Goal: Task Accomplishment & Management: Complete application form

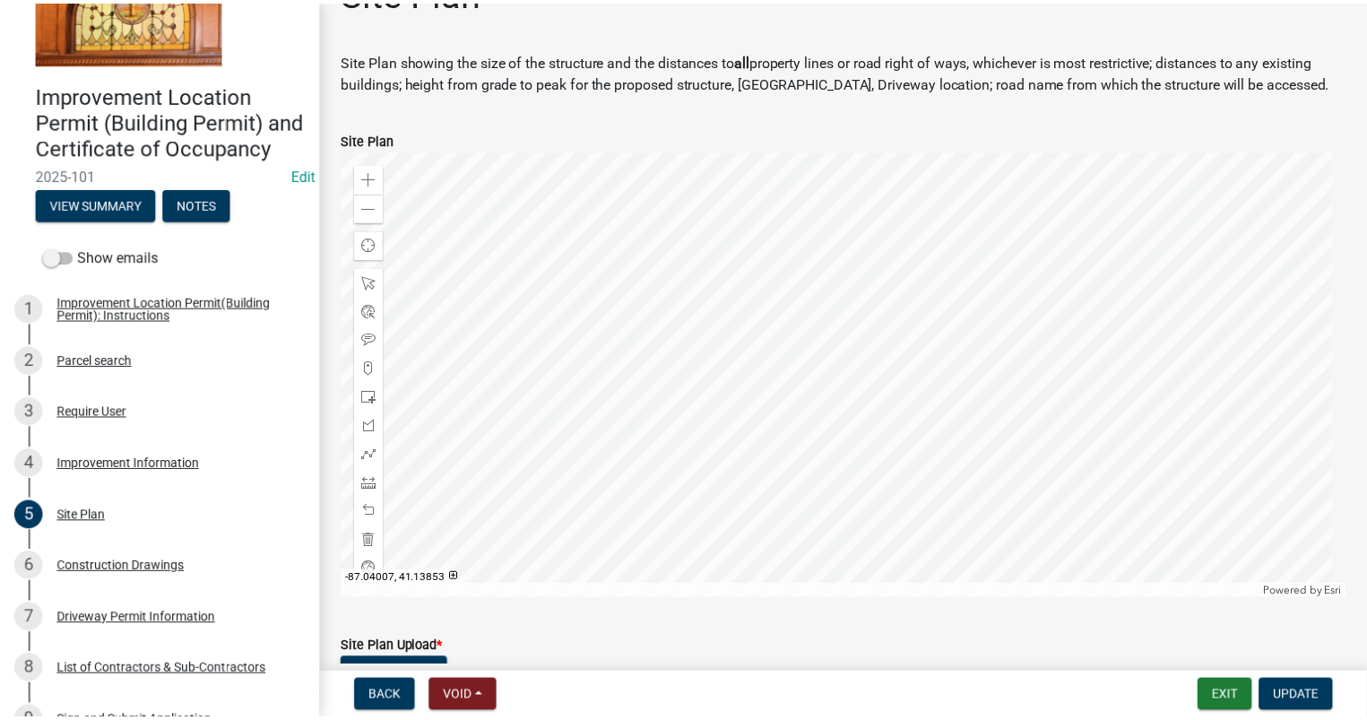
scroll to position [90, 0]
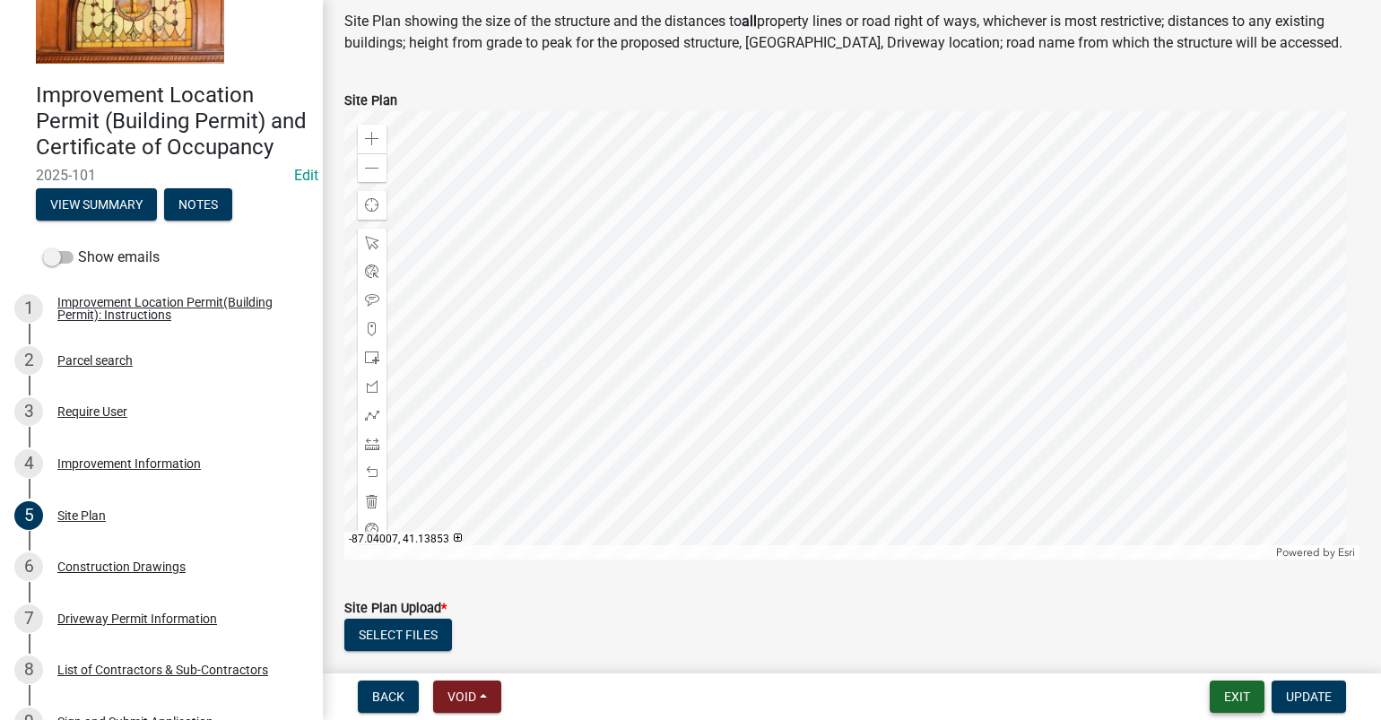
click at [1234, 691] on button "Exit" at bounding box center [1237, 697] width 55 height 32
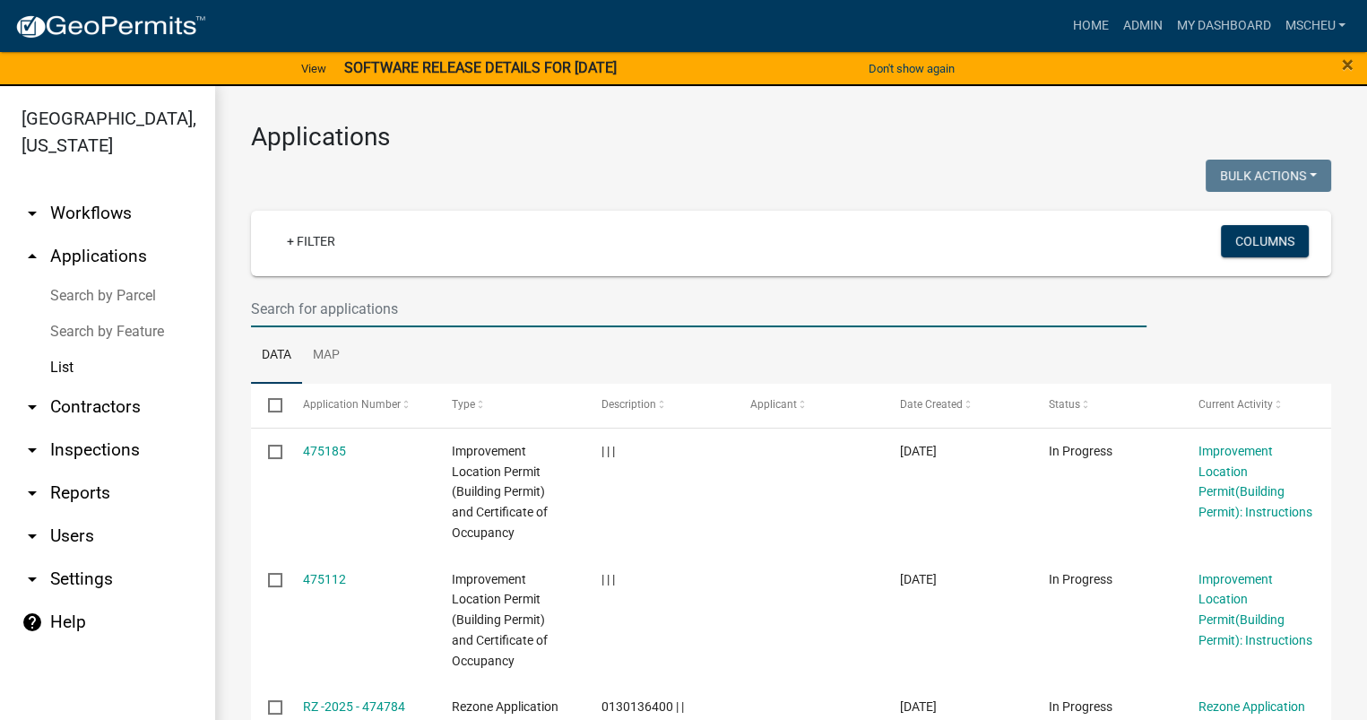
click at [328, 301] on input "text" at bounding box center [699, 309] width 896 height 37
click at [573, 315] on input "text" at bounding box center [699, 309] width 896 height 37
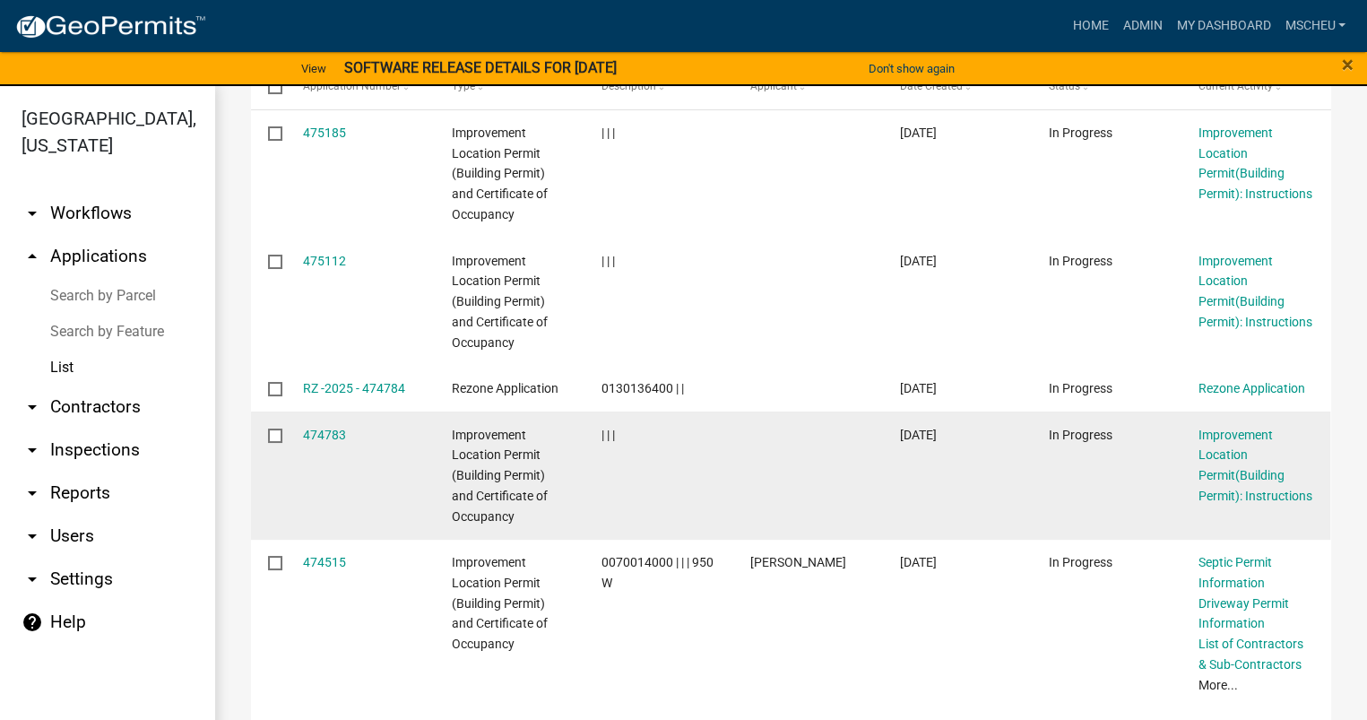
scroll to position [359, 0]
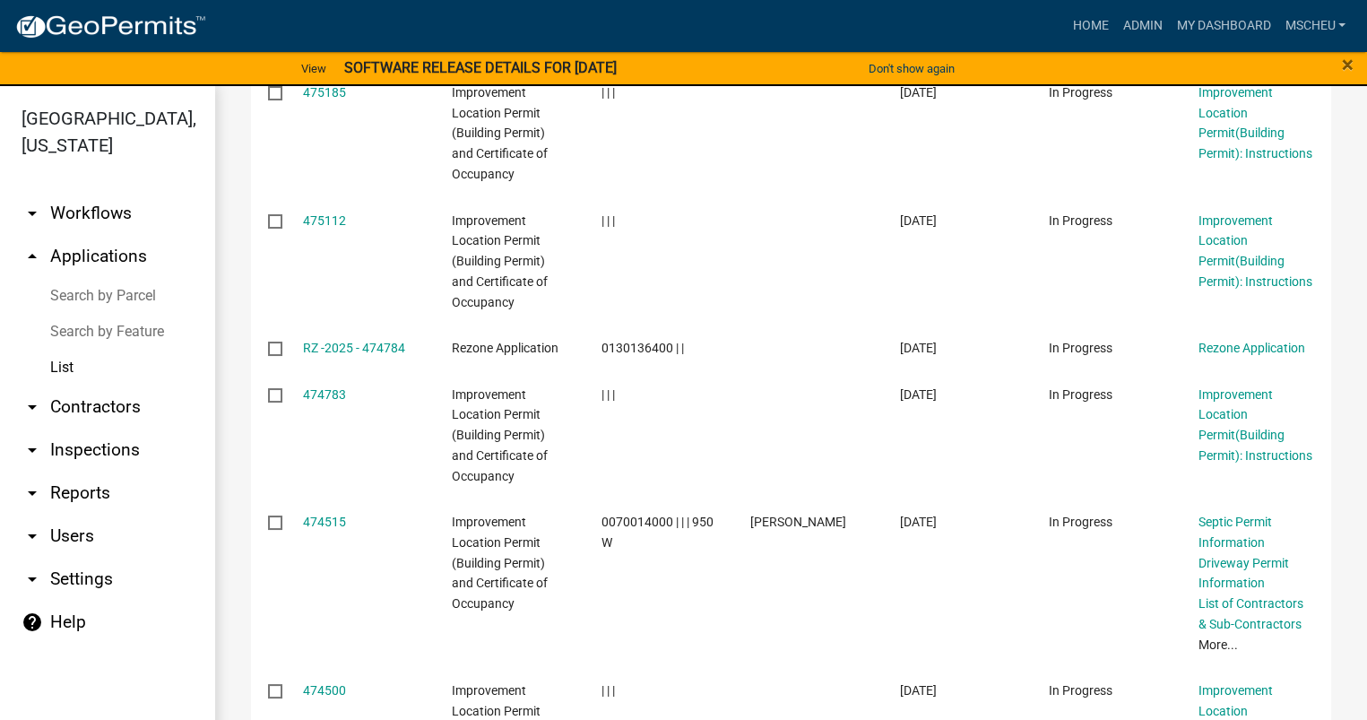
click at [620, 17] on div "Home Admin My Dashboard mscheu Admin Account Logout" at bounding box center [787, 26] width 1133 height 34
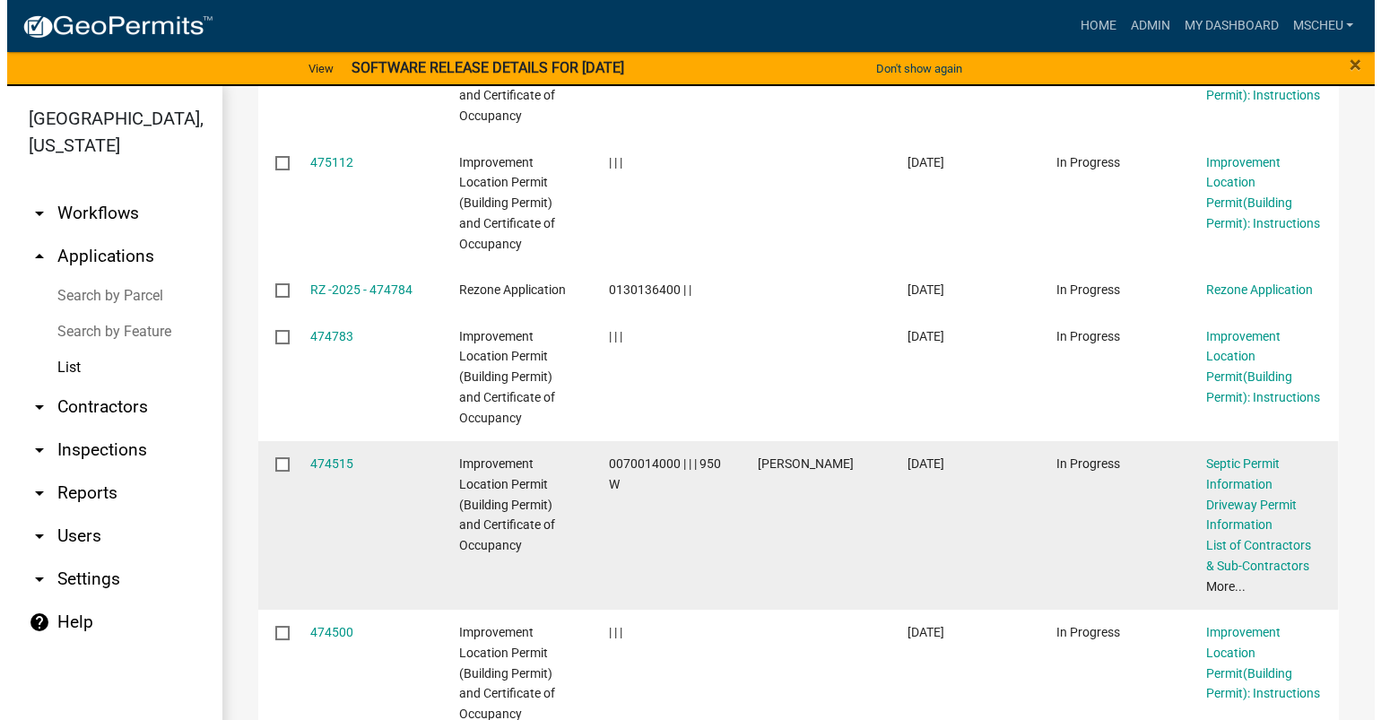
scroll to position [448, 0]
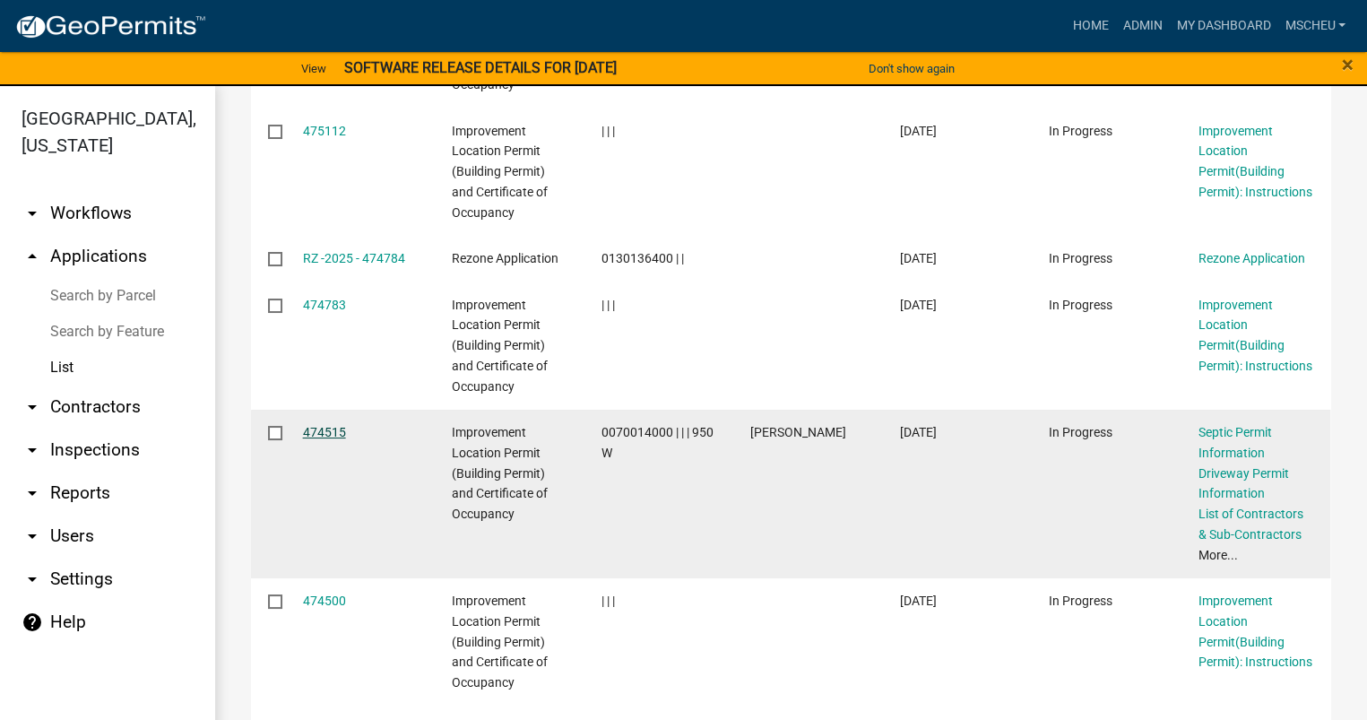
click at [331, 431] on link "474515" at bounding box center [324, 432] width 43 height 14
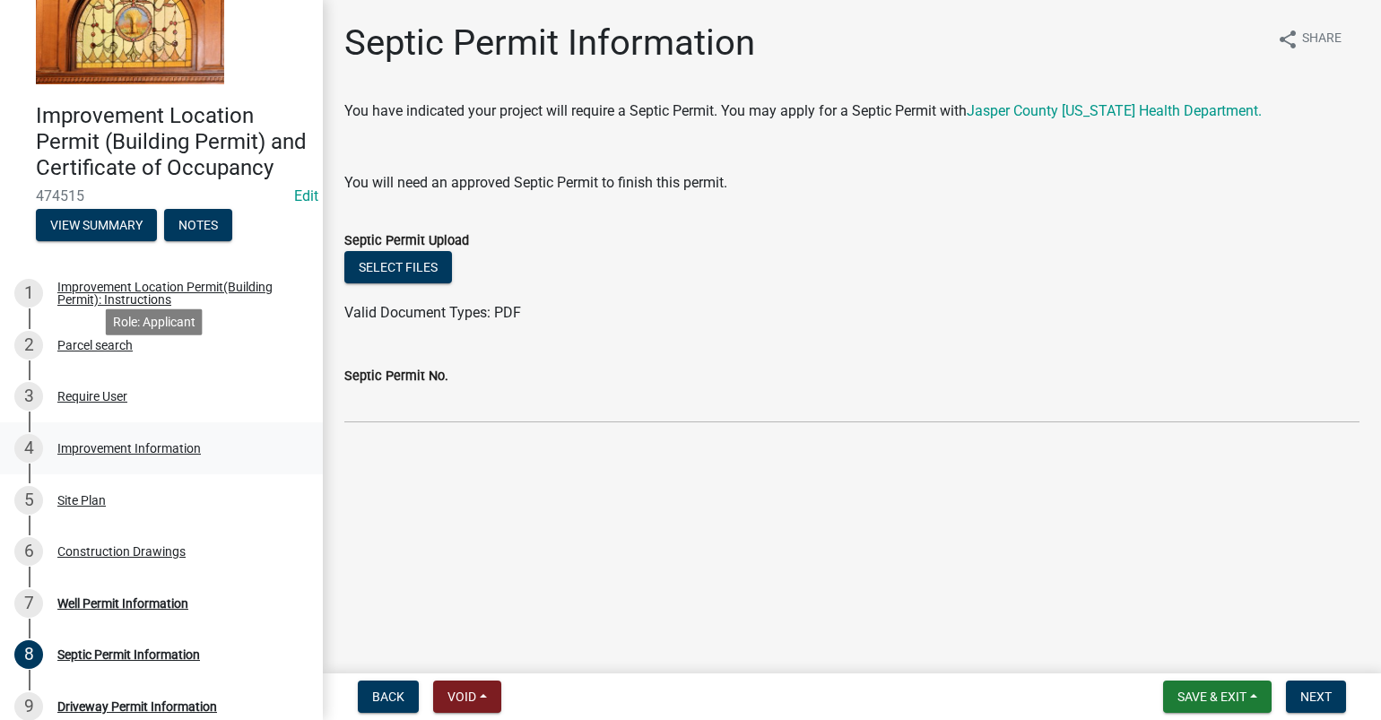
scroll to position [179, 0]
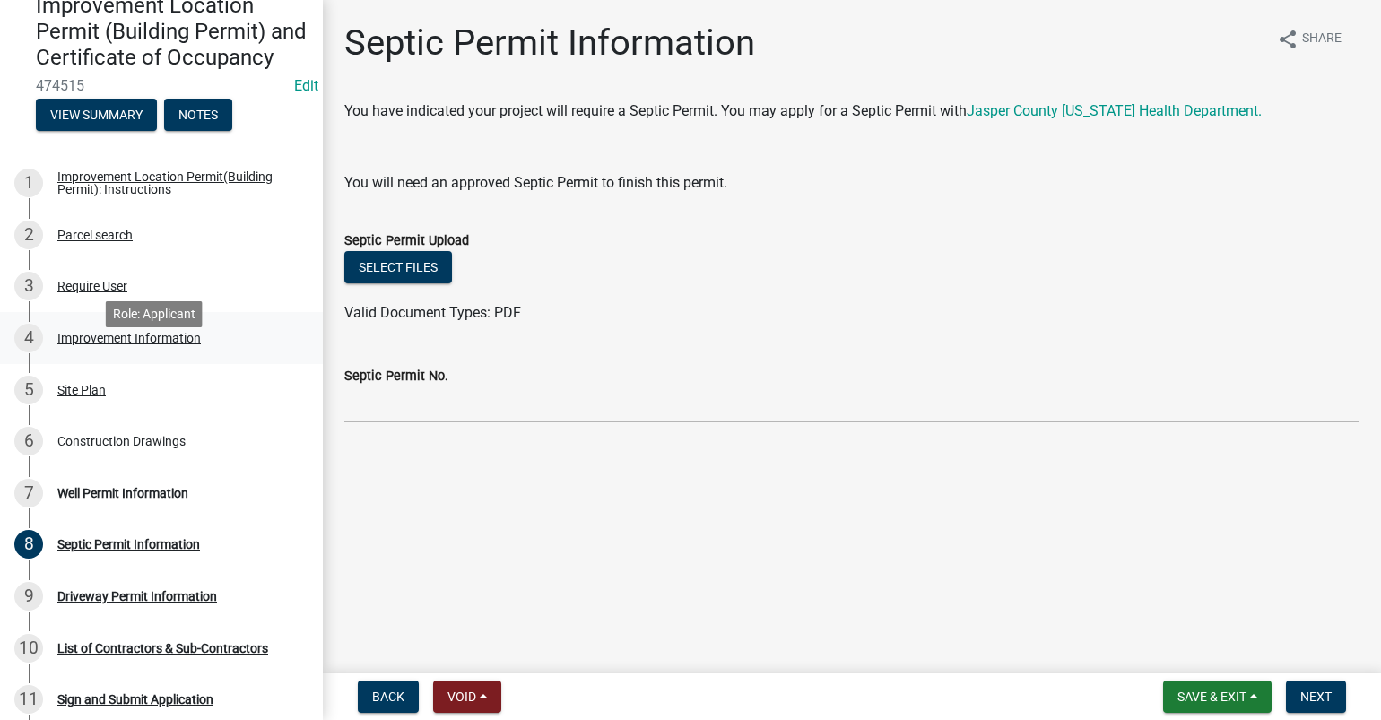
click at [111, 344] on div "Improvement Information" at bounding box center [128, 338] width 143 height 13
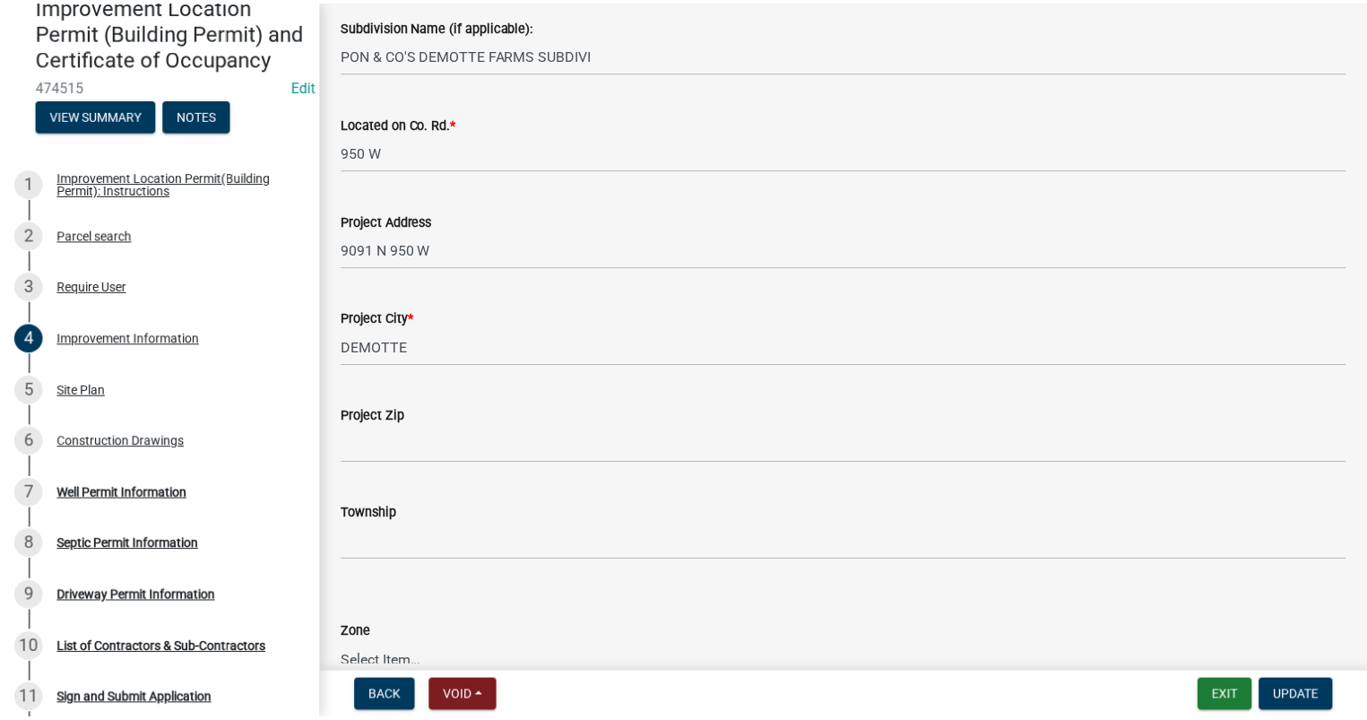
scroll to position [0, 0]
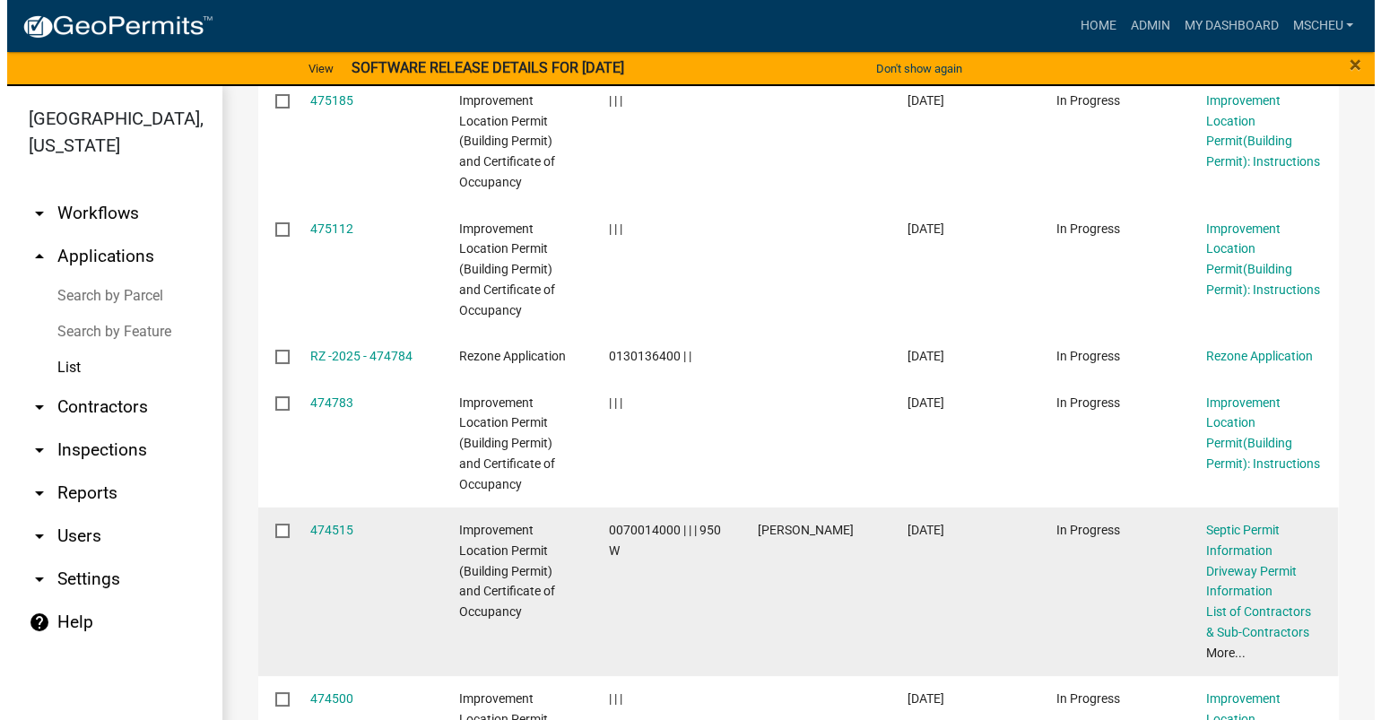
scroll to position [359, 0]
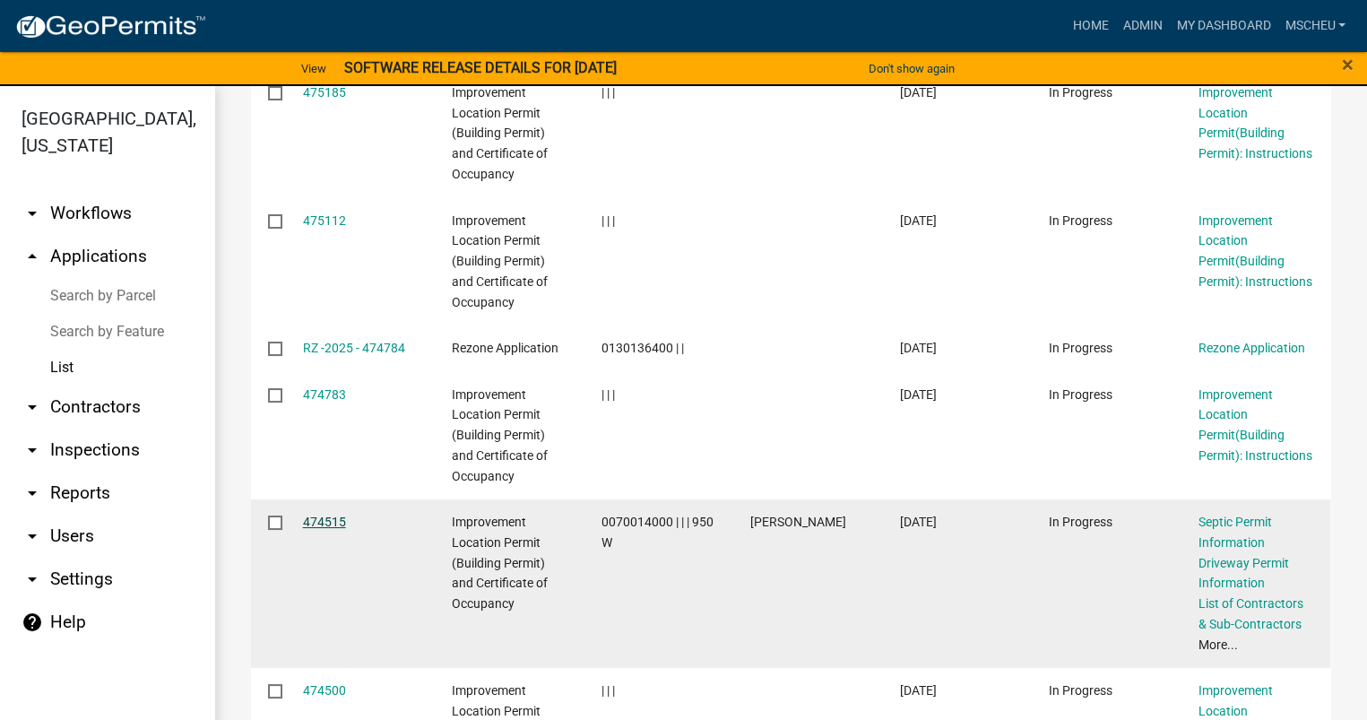
click at [312, 527] on link "474515" at bounding box center [324, 522] width 43 height 14
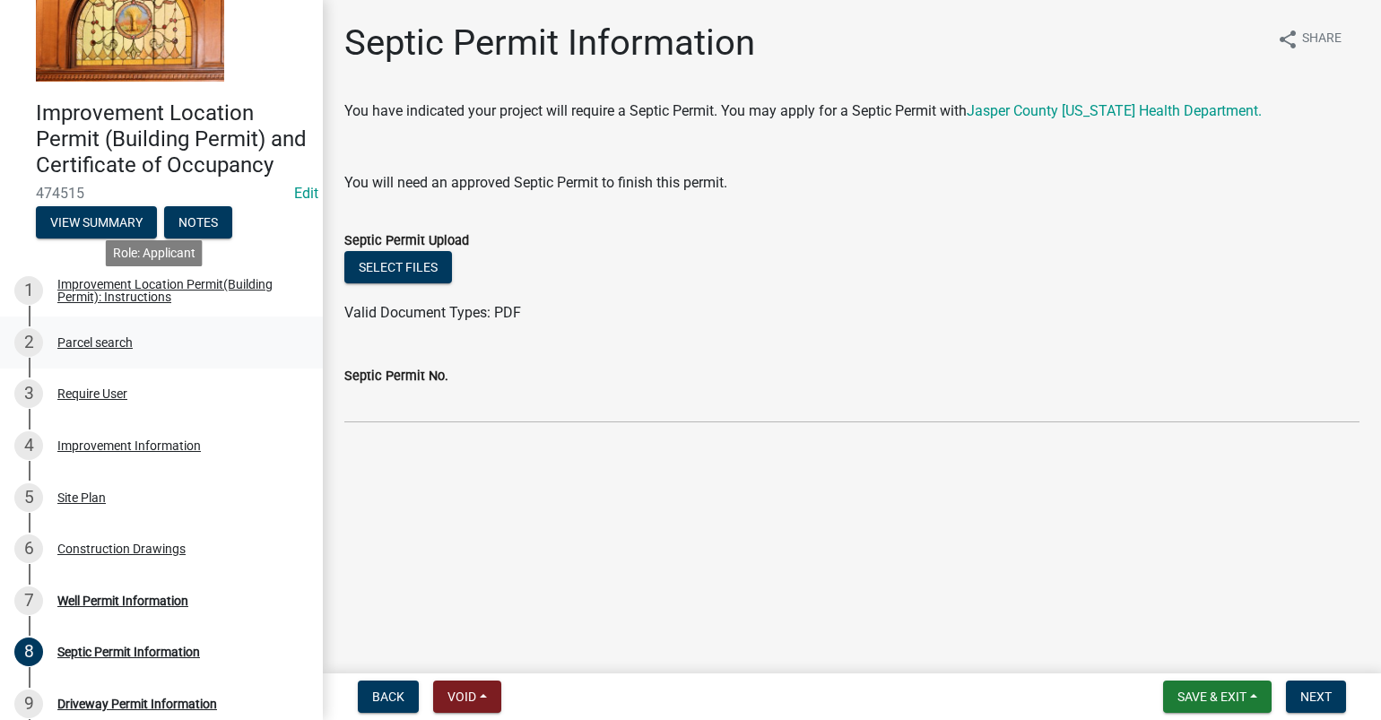
scroll to position [179, 0]
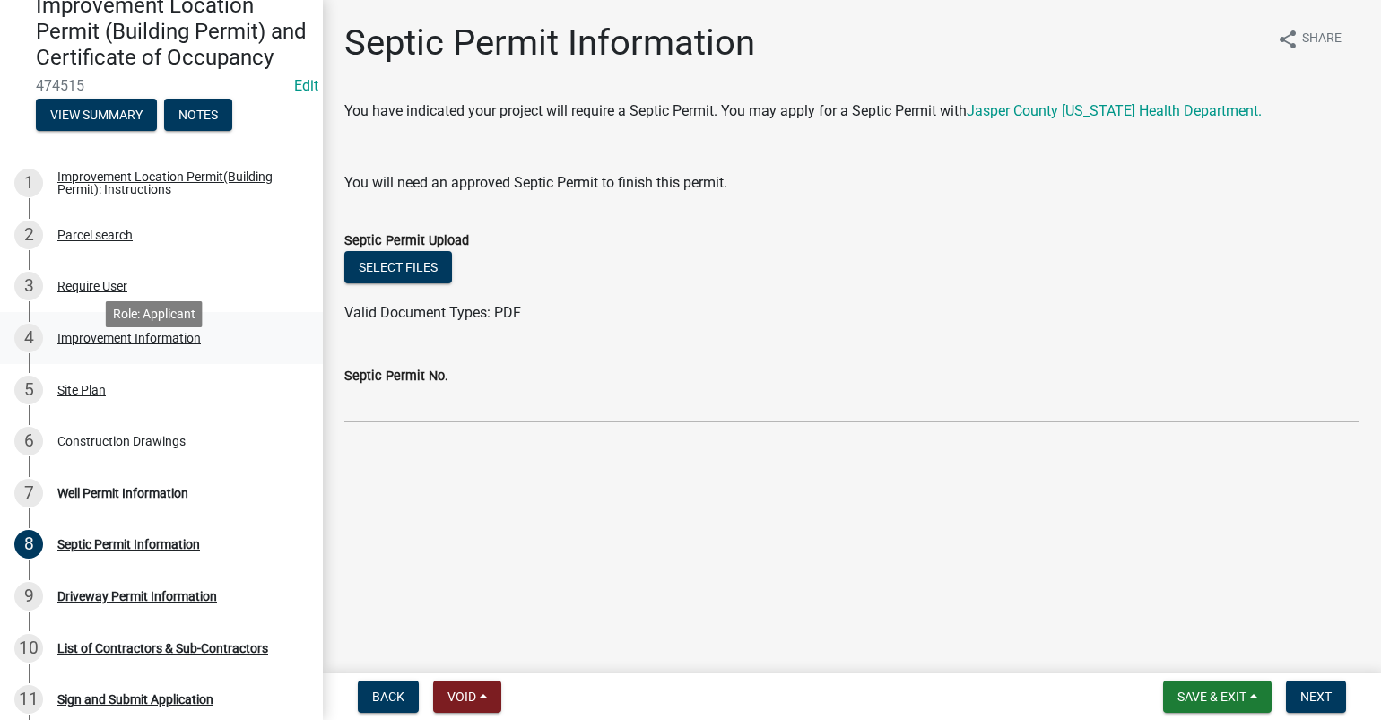
click at [121, 344] on div "Improvement Information" at bounding box center [128, 338] width 143 height 13
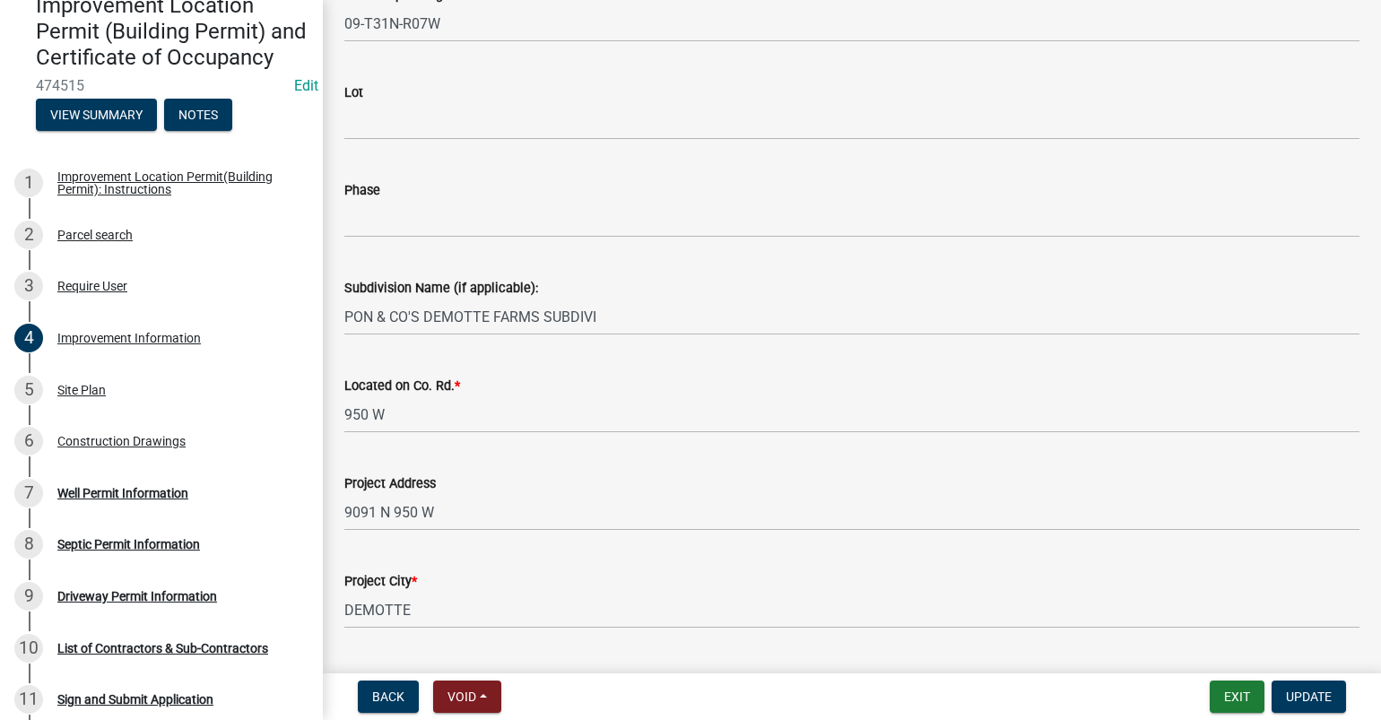
scroll to position [269, 0]
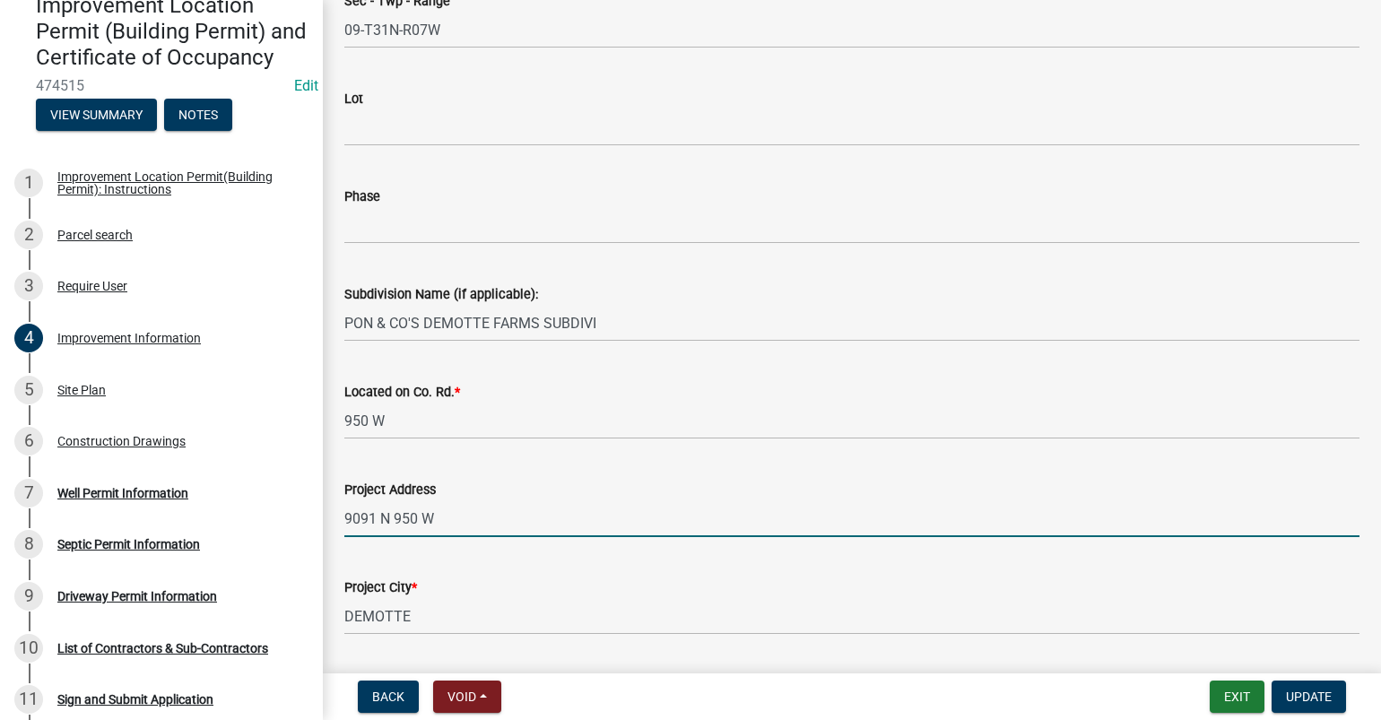
click at [470, 515] on input "9091 N 950 W" at bounding box center [851, 518] width 1015 height 37
type input "9091 N 950 W, DEMOTTE"
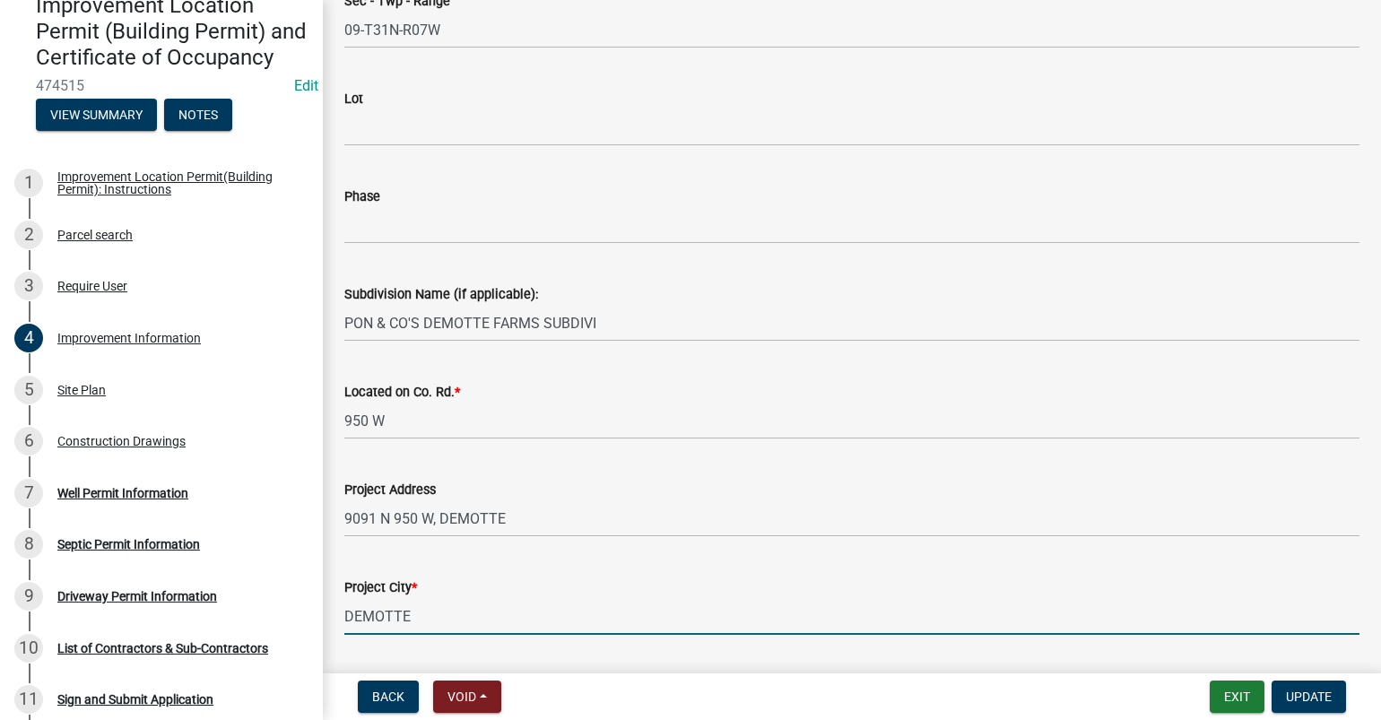
scroll to position [649, 0]
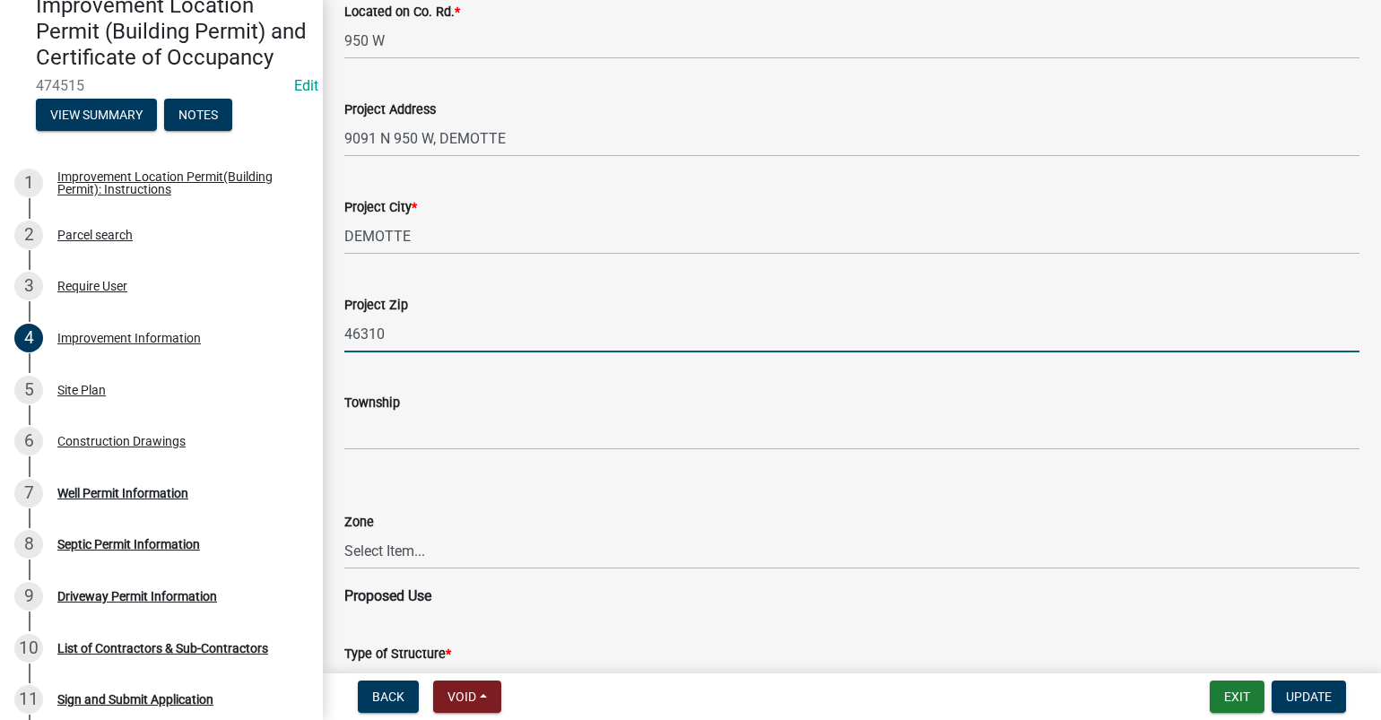
type input "46310"
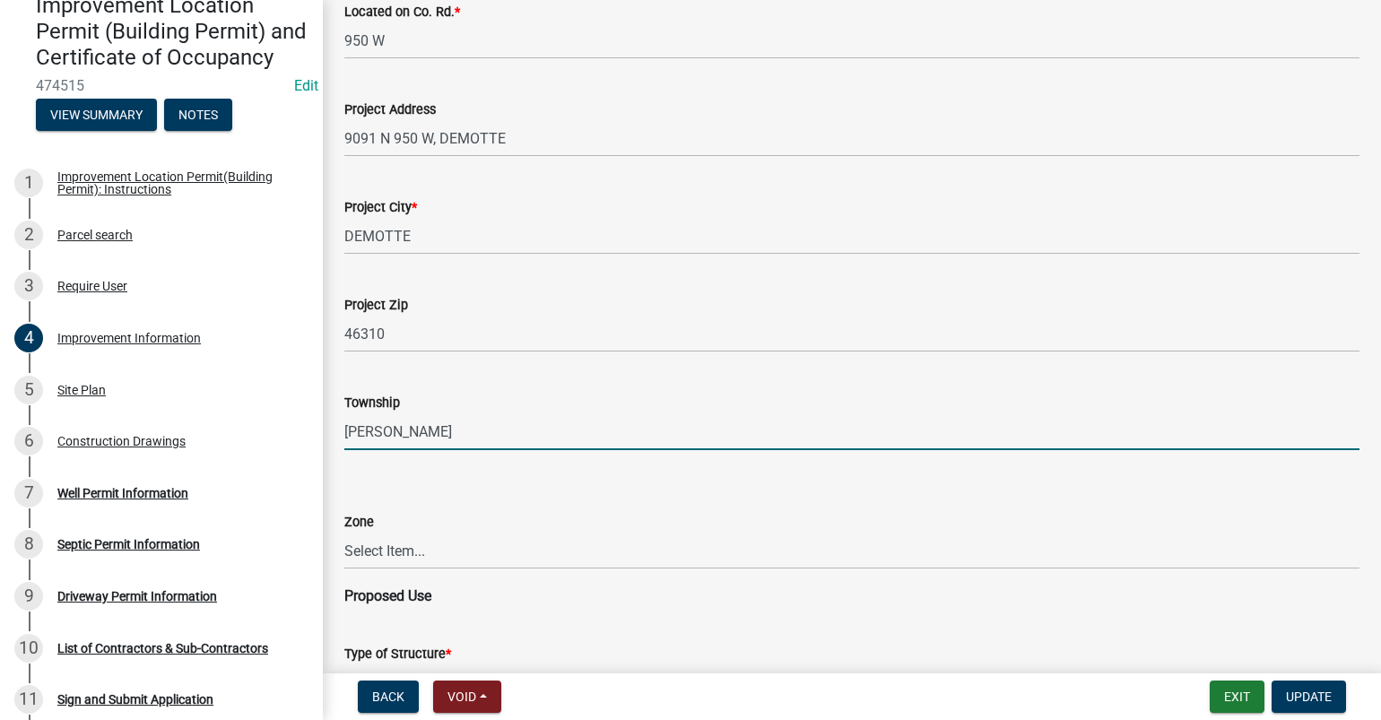
type input "[PERSON_NAME]"
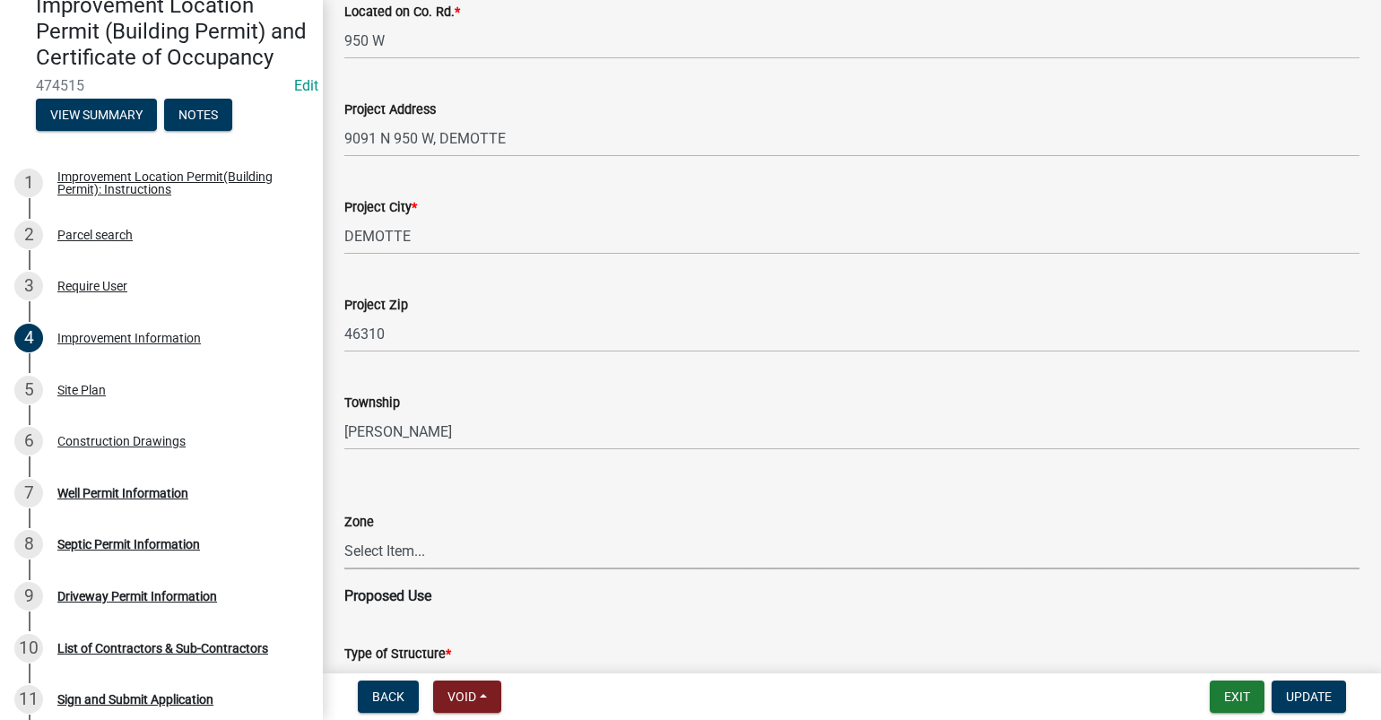
click at [473, 550] on select "Select Item... CO - Conservation PR - Parks & Recreation A1 - Conservation Agri…" at bounding box center [851, 551] width 1015 height 37
click at [344, 533] on select "Select Item... CO - Conservation PR - Parks & Recreation A1 - Conservation Agri…" at bounding box center [851, 551] width 1015 height 37
select select "8223da26-0ac6-488f-81e7-4bb0725dcd0b"
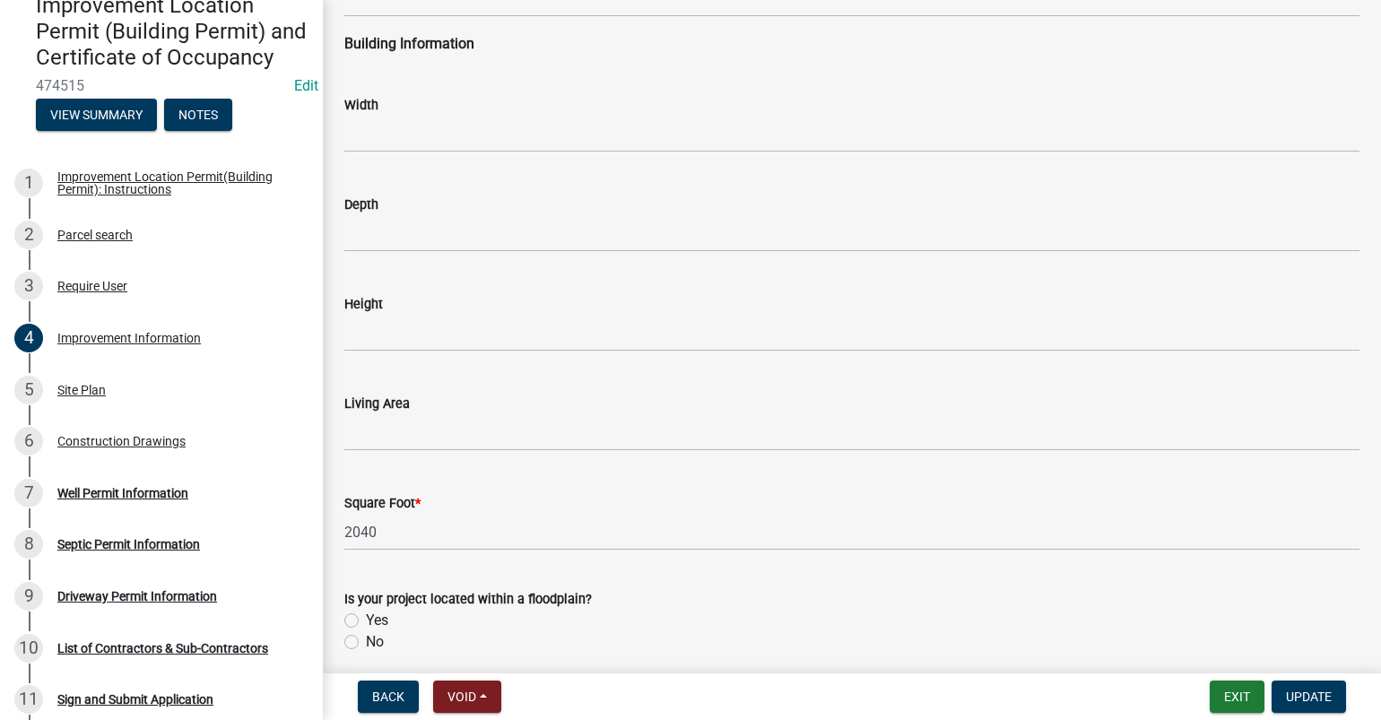
scroll to position [2690, 0]
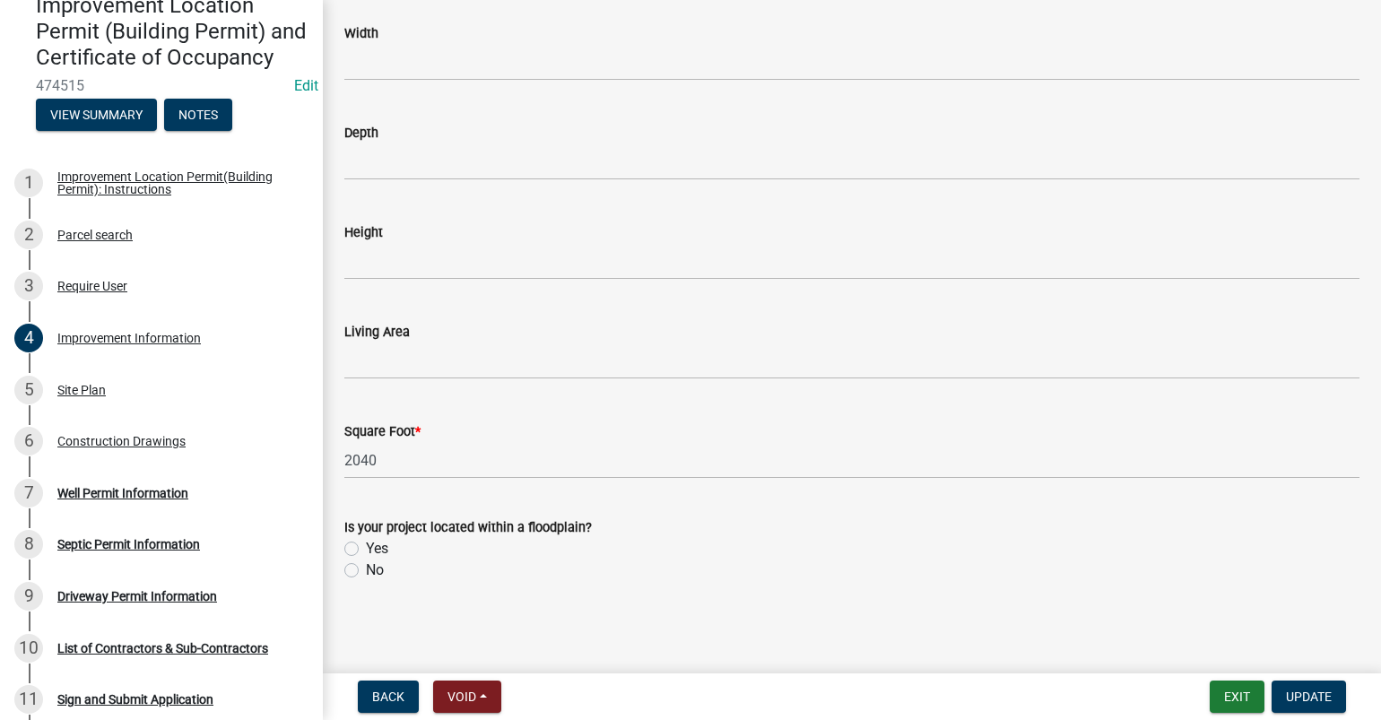
click at [366, 567] on label "No" at bounding box center [375, 571] width 18 height 22
click at [366, 567] on input "No" at bounding box center [372, 566] width 12 height 12
radio input "true"
click at [1306, 694] on span "Update" at bounding box center [1309, 697] width 46 height 14
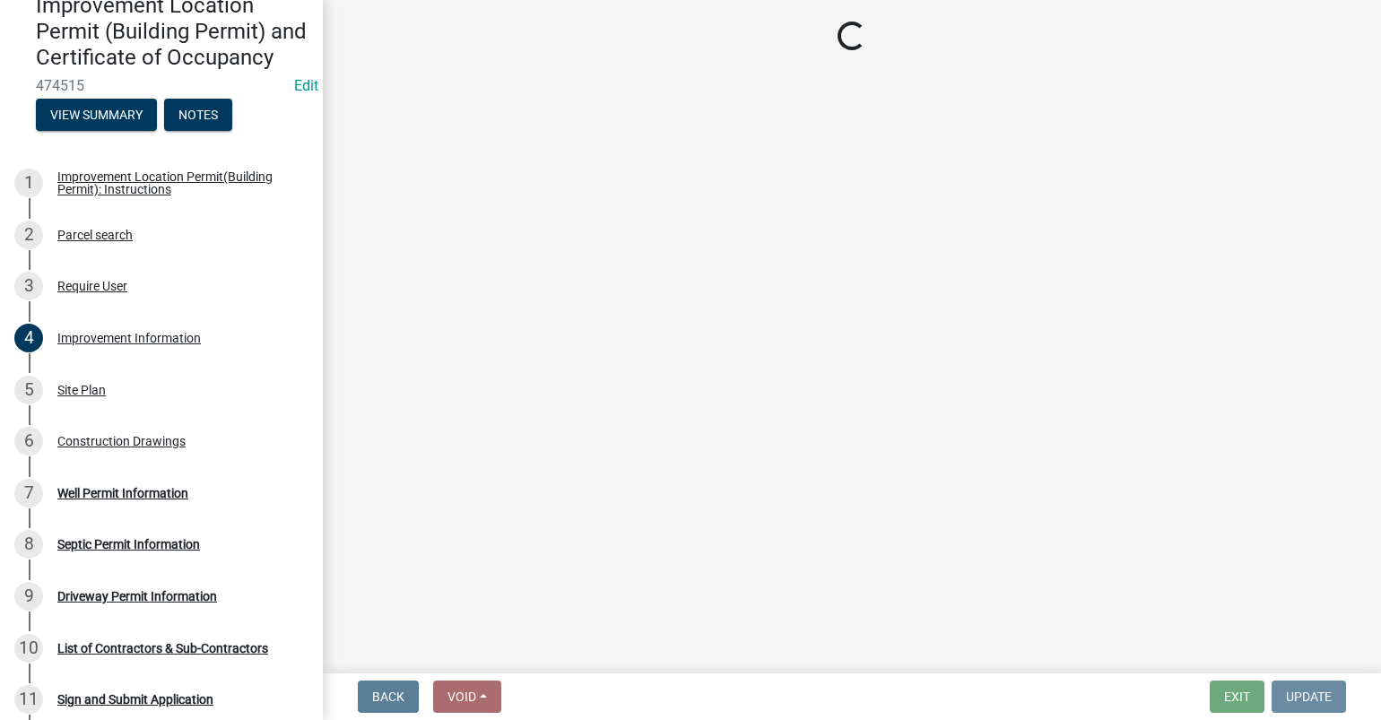
scroll to position [0, 0]
